Goal: Information Seeking & Learning: Find specific fact

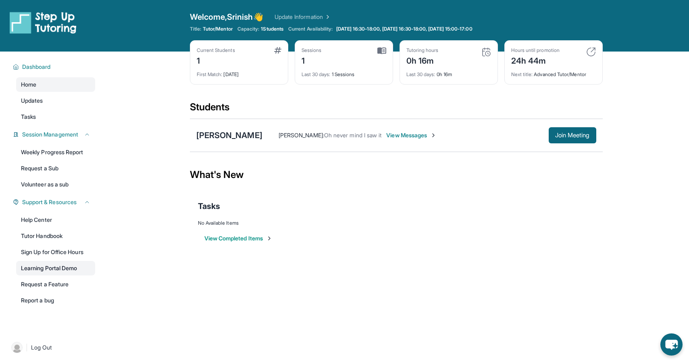
click at [75, 266] on link "Learning Portal Demo" at bounding box center [55, 268] width 79 height 15
click at [73, 233] on link "Tutor Handbook" at bounding box center [55, 236] width 79 height 15
click at [567, 133] on span "Join Meeting" at bounding box center [572, 135] width 35 height 5
click at [394, 135] on span "View Messages" at bounding box center [411, 135] width 50 height 8
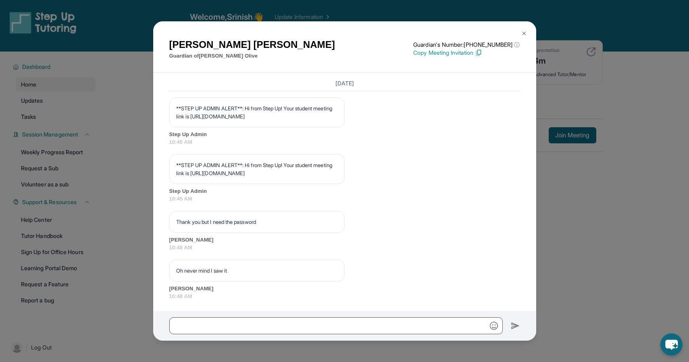
scroll to position [1056, 0]
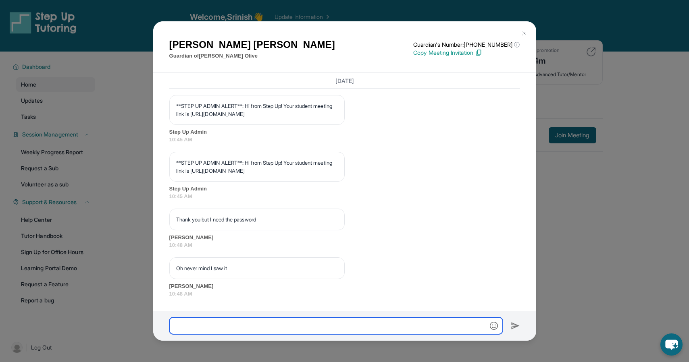
click at [372, 321] on input "text" at bounding box center [335, 326] width 333 height 17
type input "*"
click at [313, 326] on input "**********" at bounding box center [335, 326] width 333 height 17
click at [333, 324] on input "**********" at bounding box center [335, 326] width 333 height 17
click at [428, 323] on input "**********" at bounding box center [335, 326] width 333 height 17
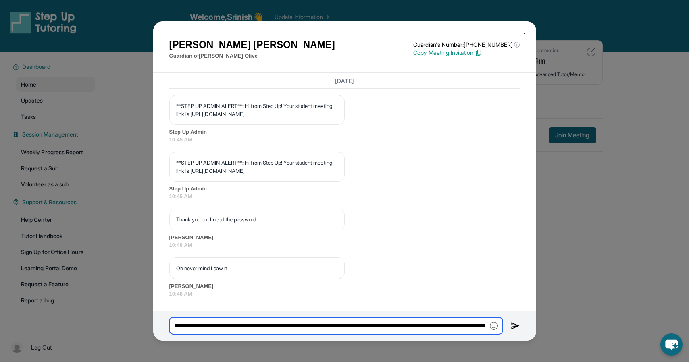
scroll to position [0, 0]
click at [449, 324] on input "**********" at bounding box center [335, 326] width 333 height 17
type input "**********"
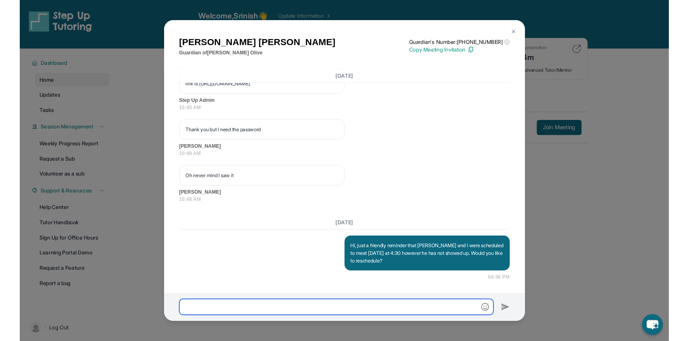
scroll to position [1138, 0]
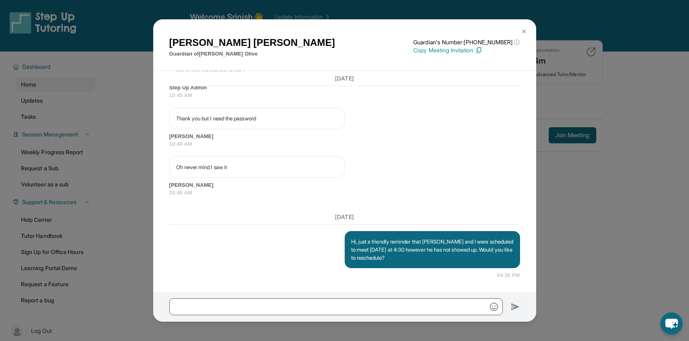
click at [522, 28] on img at bounding box center [524, 31] width 6 height 6
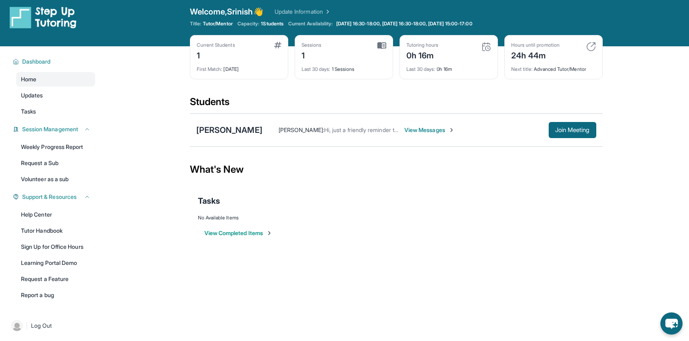
scroll to position [0, 0]
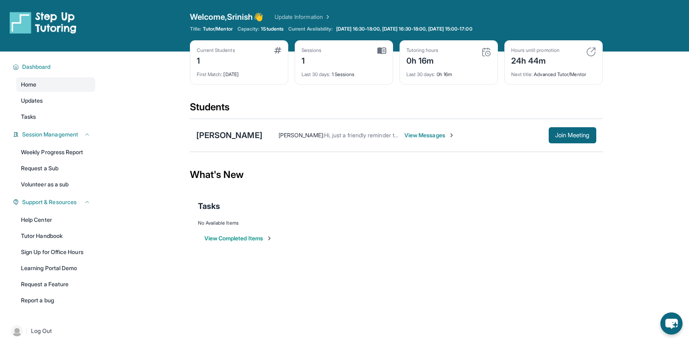
click at [338, 69] on div "Last 30 days : 1 Sessions" at bounding box center [343, 72] width 85 height 11
click at [342, 56] on div "Sessions 1" at bounding box center [343, 56] width 85 height 19
click at [214, 50] on div "Current Students" at bounding box center [216, 50] width 38 height 6
click at [312, 53] on div "Sessions" at bounding box center [311, 50] width 20 height 6
click at [324, 54] on div "Sessions 1" at bounding box center [343, 56] width 85 height 19
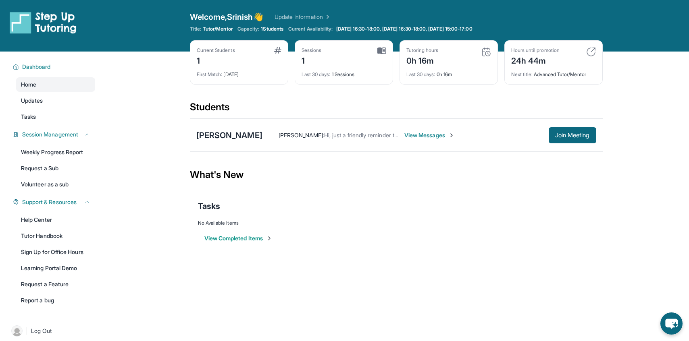
click at [320, 18] on link "Update Information" at bounding box center [302, 17] width 56 height 8
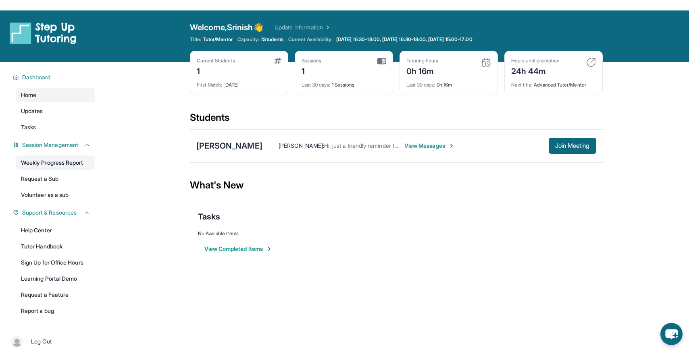
scroll to position [37, 0]
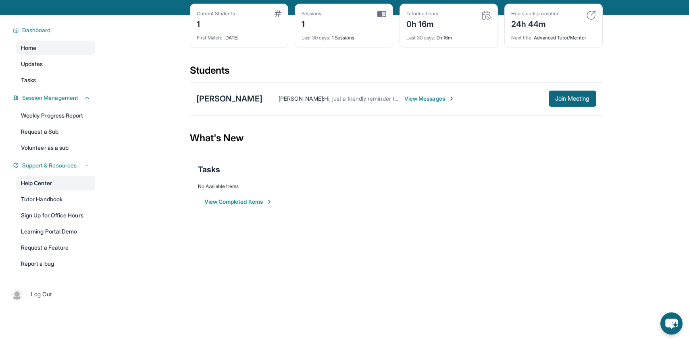
click at [64, 182] on link "Help Center" at bounding box center [55, 183] width 79 height 15
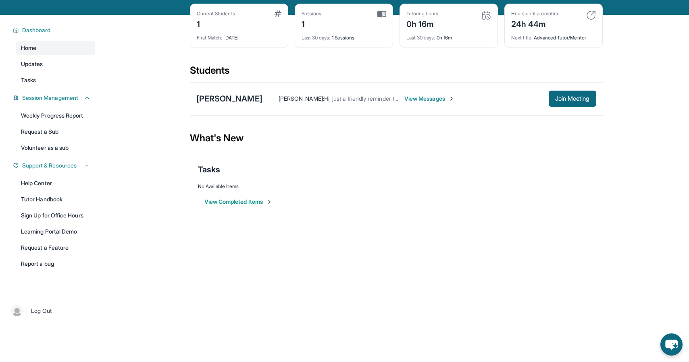
scroll to position [0, 0]
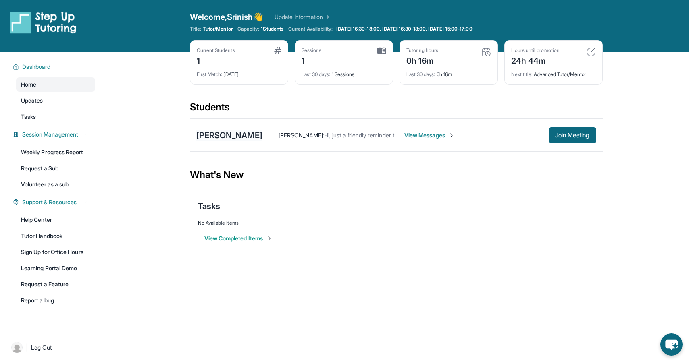
click at [220, 138] on div "[PERSON_NAME]" at bounding box center [229, 135] width 66 height 11
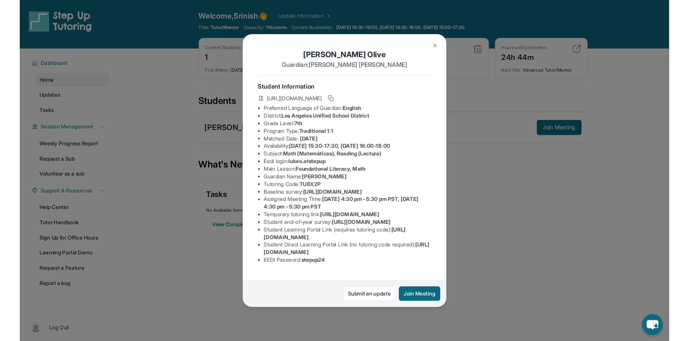
scroll to position [65, 0]
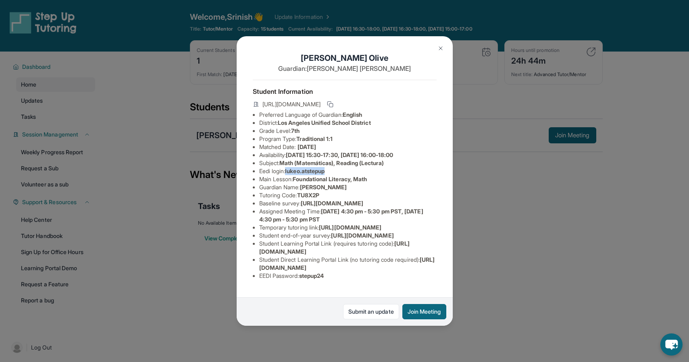
drag, startPoint x: 288, startPoint y: 106, endPoint x: 350, endPoint y: 105, distance: 62.1
click at [350, 167] on li "Eedi login : lukeo.atstepup" at bounding box center [347, 171] width 177 height 8
copy span "lukeo.atstepup"
drag, startPoint x: 302, startPoint y: 283, endPoint x: 335, endPoint y: 283, distance: 33.5
click at [335, 280] on li "EEDI Password : stepup24" at bounding box center [347, 276] width 177 height 8
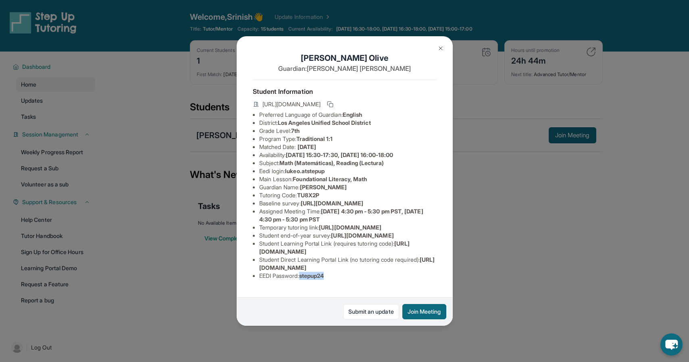
copy span "stepup24"
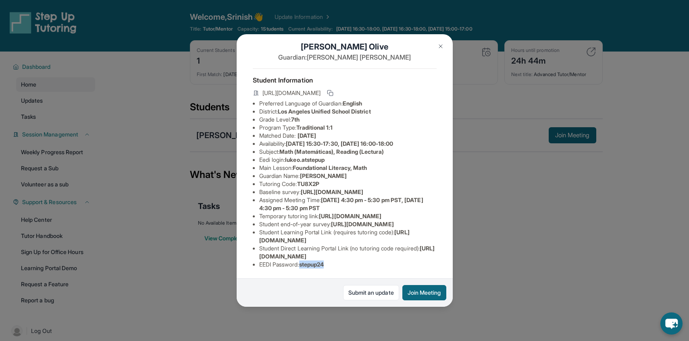
scroll to position [79, 0]
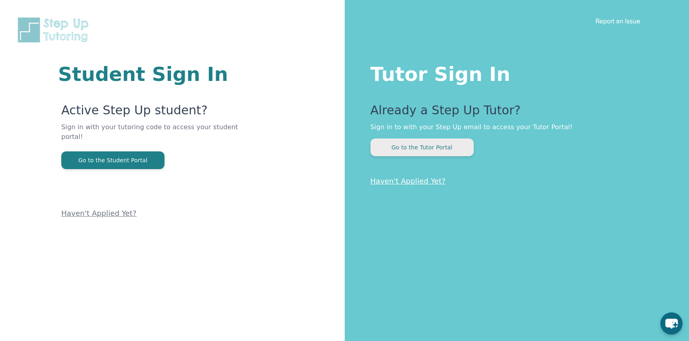
click at [383, 145] on button "Go to the Tutor Portal" at bounding box center [421, 148] width 103 height 18
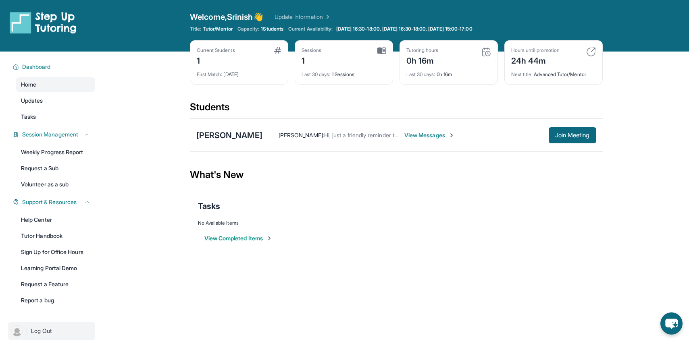
click at [50, 329] on span "Log Out" at bounding box center [41, 331] width 21 height 8
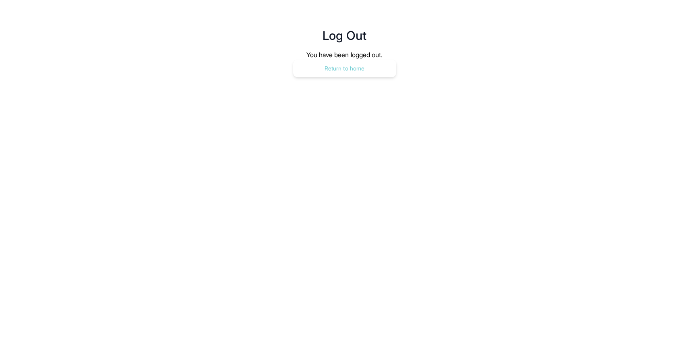
click at [312, 71] on button "Return to home" at bounding box center [344, 69] width 103 height 18
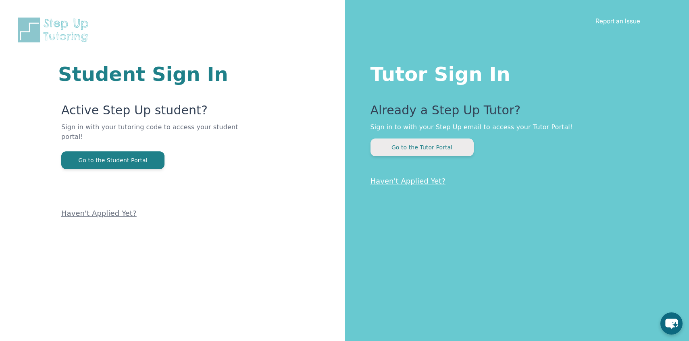
click at [403, 148] on button "Go to the Tutor Portal" at bounding box center [421, 148] width 103 height 18
